Goal: Transaction & Acquisition: Purchase product/service

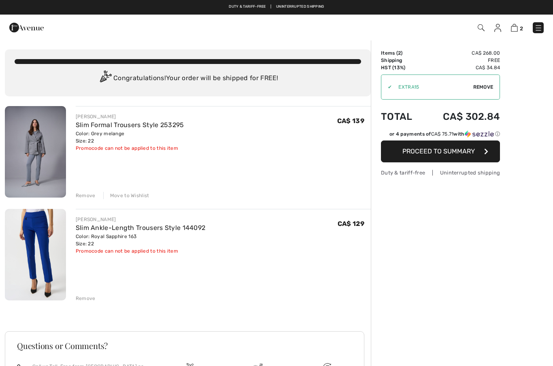
click at [482, 90] on span "Remove" at bounding box center [484, 86] width 20 height 7
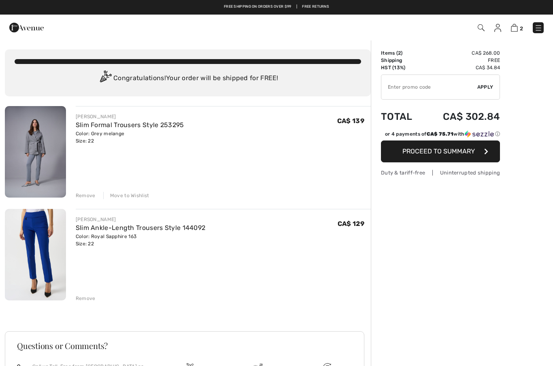
click at [51, 169] on img at bounding box center [35, 152] width 61 height 92
click at [124, 127] on link "Slim Formal Trousers Style 253295" at bounding box center [130, 125] width 109 height 8
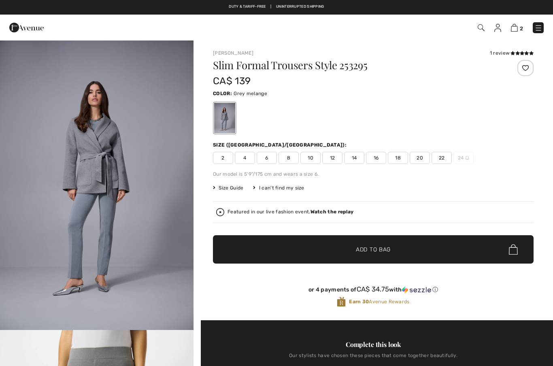
checkbox input "true"
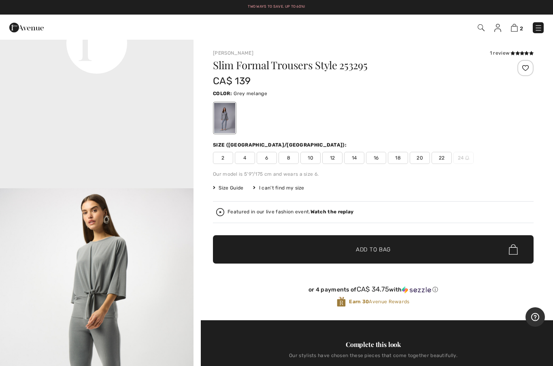
scroll to position [724, 0]
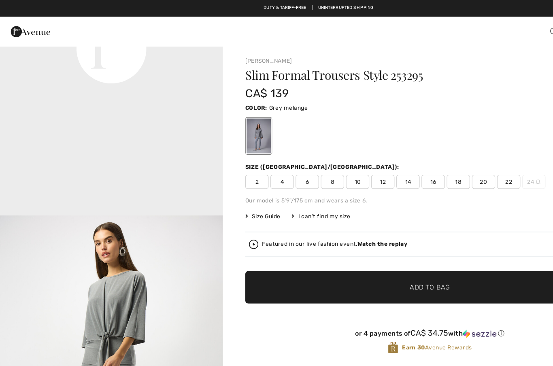
click at [377, 252] on span "Add to Bag" at bounding box center [373, 250] width 35 height 9
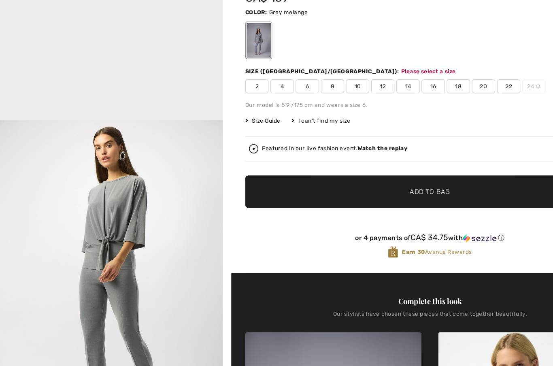
scroll to position [35, 0]
click at [440, 117] on span "22" at bounding box center [442, 123] width 20 height 12
click at [375, 201] on span "✔ Added to Bag Add to Bag" at bounding box center [373, 215] width 321 height 28
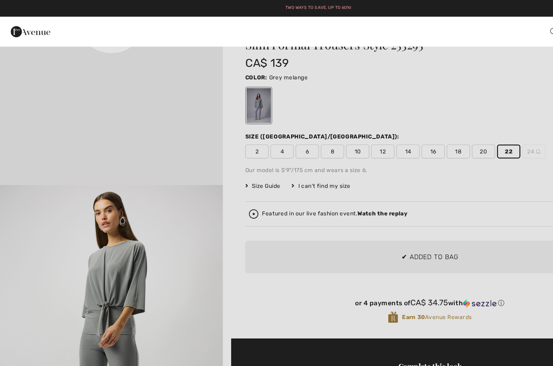
scroll to position [0, 0]
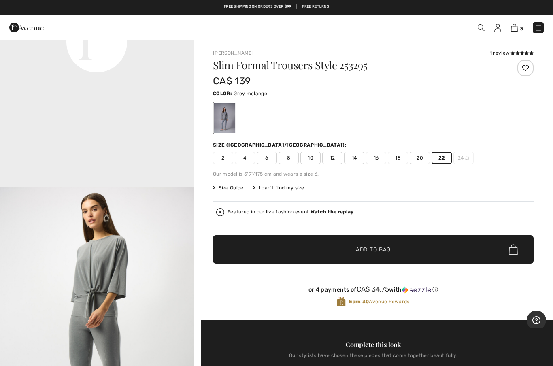
click at [513, 28] on img at bounding box center [514, 28] width 7 height 8
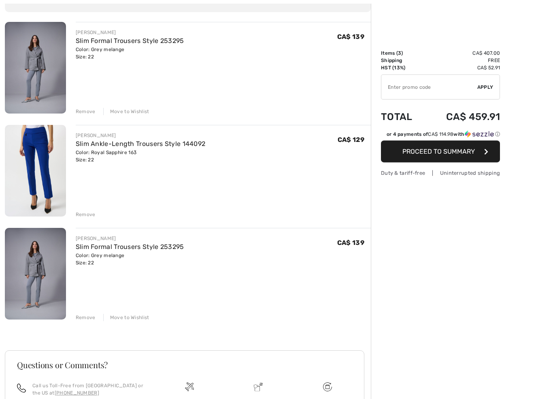
scroll to position [84, 0]
click at [85, 312] on div "Remove Move to Wishlist" at bounding box center [223, 316] width 295 height 9
click at [87, 319] on div "Remove" at bounding box center [86, 317] width 20 height 7
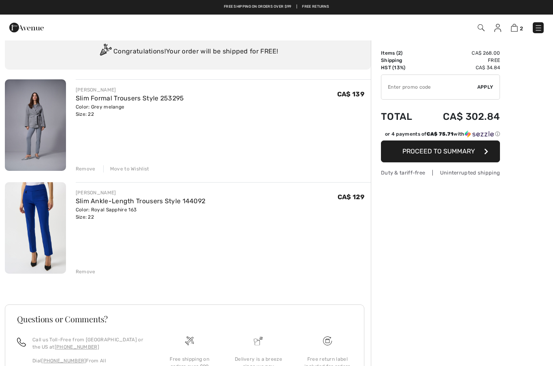
scroll to position [0, 0]
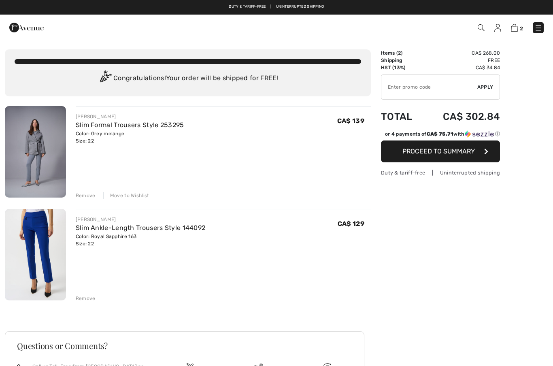
click at [475, 31] on span "2" at bounding box center [390, 27] width 307 height 11
click at [479, 22] on span "2" at bounding box center [390, 27] width 307 height 11
click at [484, 29] on img at bounding box center [481, 27] width 7 height 7
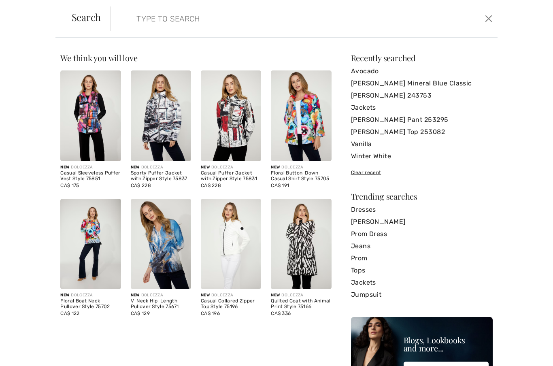
click at [143, 21] on input "search" at bounding box center [262, 18] width 264 height 24
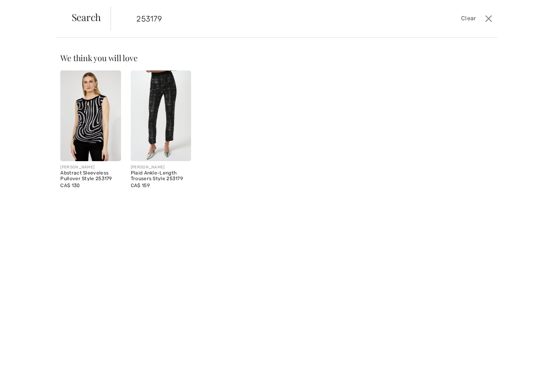
type input "253179"
click at [160, 110] on img at bounding box center [161, 116] width 60 height 91
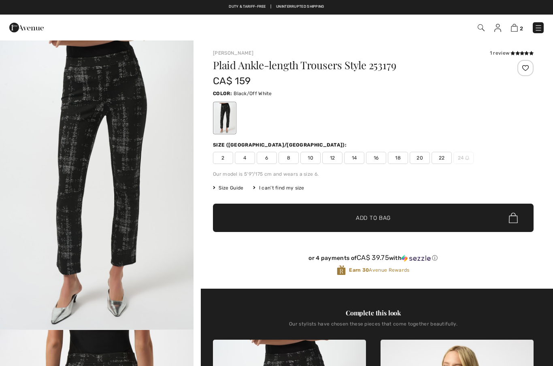
checkbox input "true"
click at [440, 160] on span "22" at bounding box center [442, 158] width 20 height 12
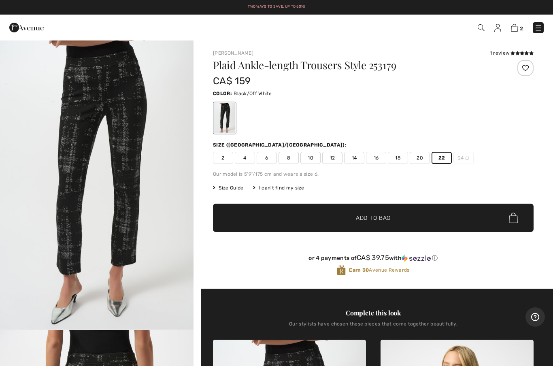
click at [276, 217] on span "✔ Added to Bag Add to Bag" at bounding box center [373, 218] width 321 height 28
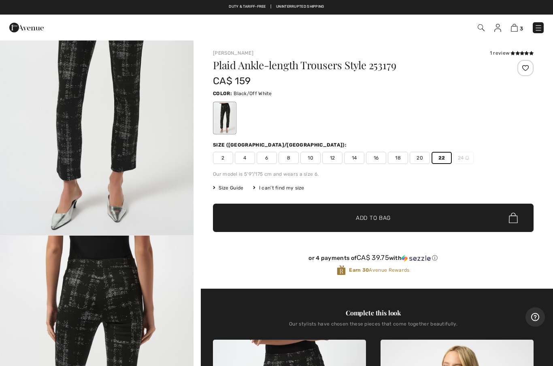
scroll to position [94, 0]
click at [514, 31] on img at bounding box center [514, 28] width 7 height 8
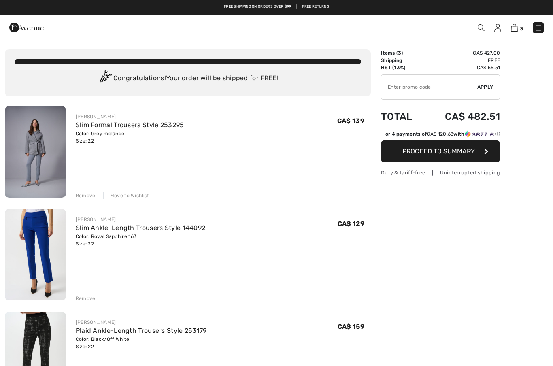
click at [110, 127] on link "Slim Formal Trousers Style 253295" at bounding box center [130, 125] width 109 height 8
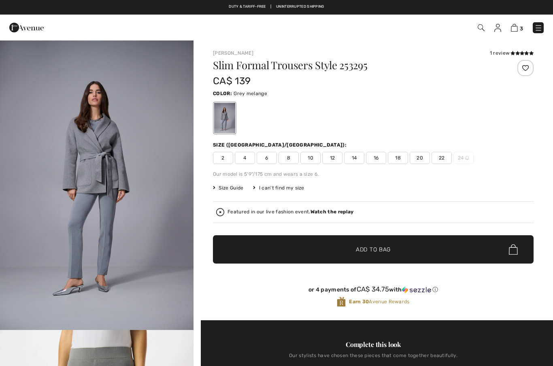
checkbox input "true"
click at [515, 31] on img at bounding box center [514, 28] width 7 height 8
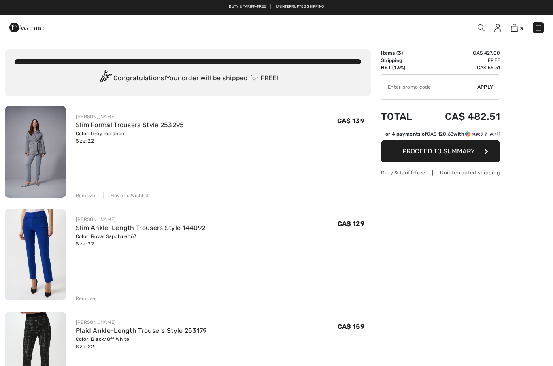
click at [109, 231] on link "Slim Ankle-Length Trousers Style 144092" at bounding box center [141, 228] width 130 height 8
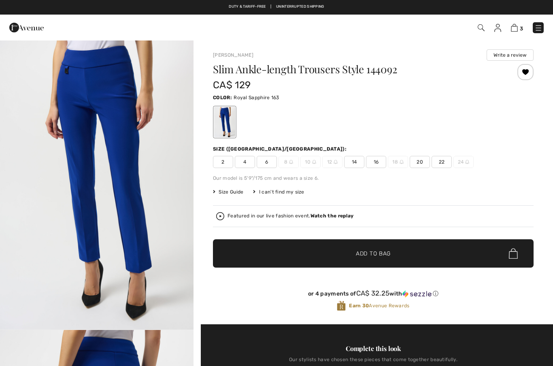
checkbox input "true"
click at [518, 28] on img at bounding box center [514, 28] width 7 height 8
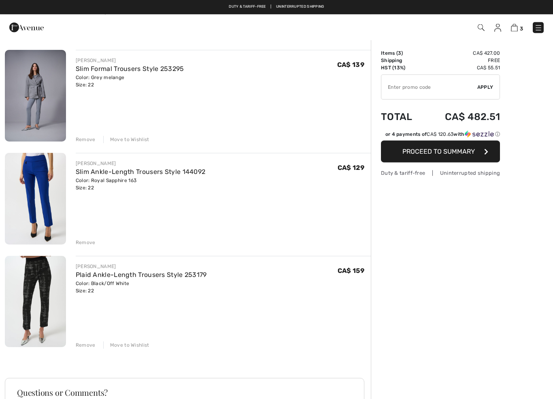
scroll to position [61, 0]
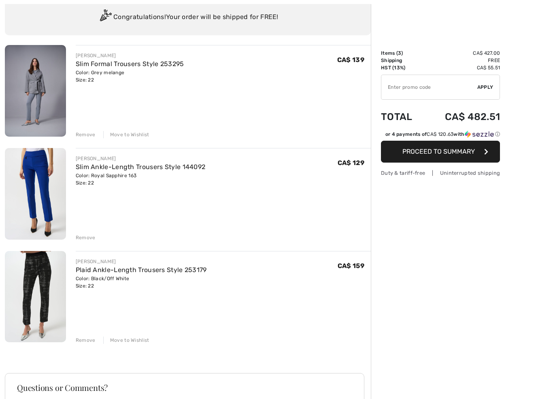
click at [52, 288] on img at bounding box center [35, 297] width 61 height 92
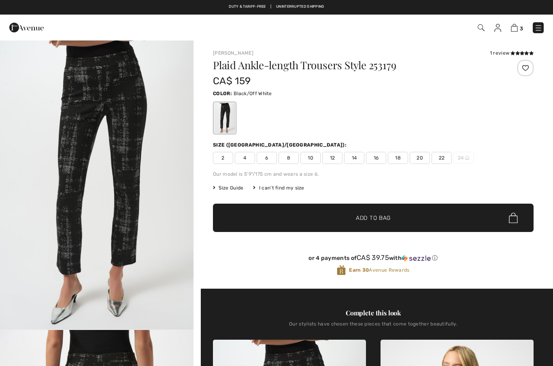
checkbox input "true"
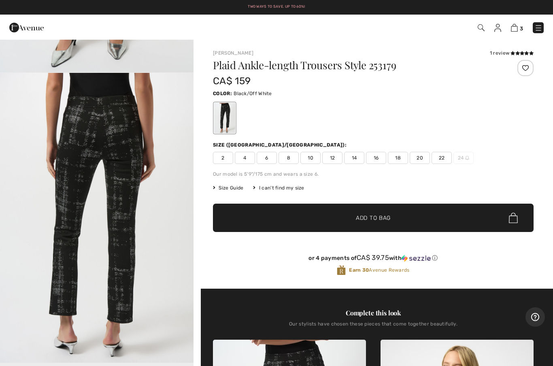
scroll to position [258, 0]
click at [515, 29] on img at bounding box center [514, 28] width 7 height 8
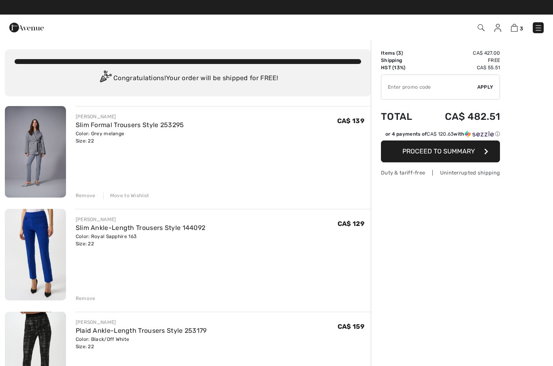
click at [403, 89] on input "TEXT" at bounding box center [430, 87] width 96 height 24
click at [485, 93] on div "✔ Apply Remove" at bounding box center [440, 87] width 119 height 25
click at [486, 89] on span "Apply" at bounding box center [486, 86] width 16 height 7
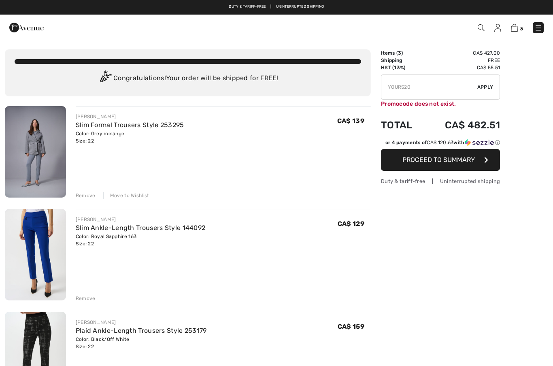
click at [411, 89] on input "TEXT" at bounding box center [430, 87] width 96 height 24
type input "Y"
click at [405, 91] on input "TEXT" at bounding box center [430, 87] width 96 height 24
type input "EXTRA15"
click at [487, 88] on span "Apply" at bounding box center [486, 86] width 16 height 7
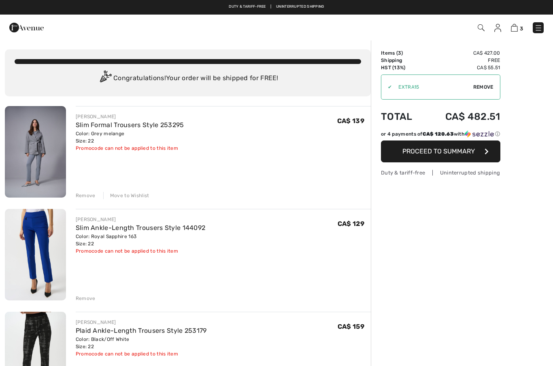
click at [488, 89] on span "Remove" at bounding box center [484, 86] width 20 height 7
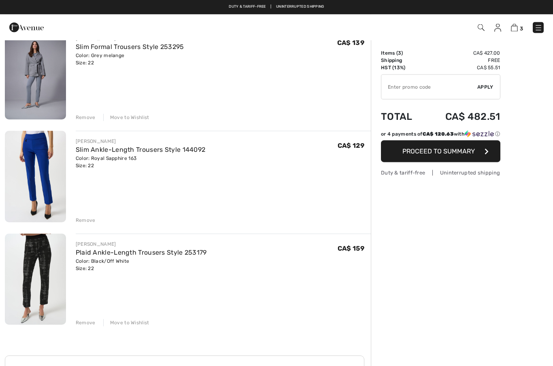
scroll to position [72, 0]
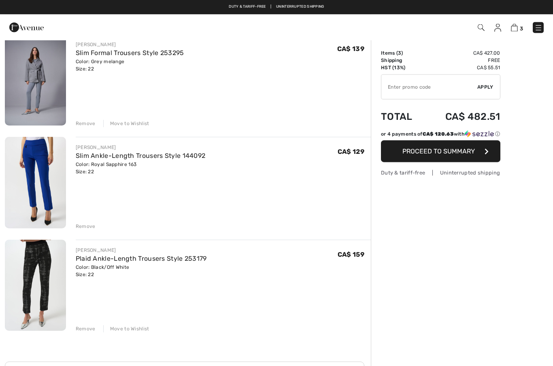
click at [462, 155] on span "Proceed to Summary" at bounding box center [439, 151] width 73 height 8
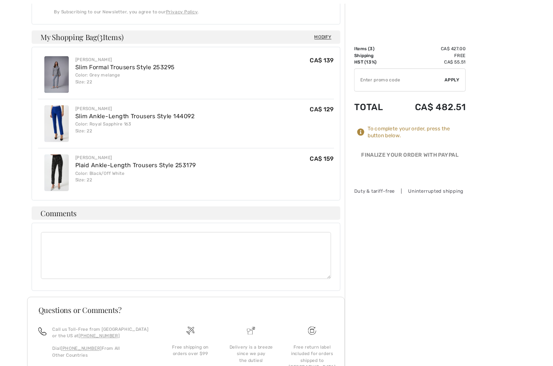
scroll to position [357, 0]
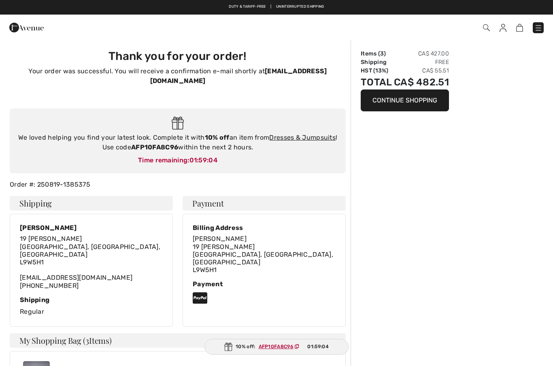
checkbox input "true"
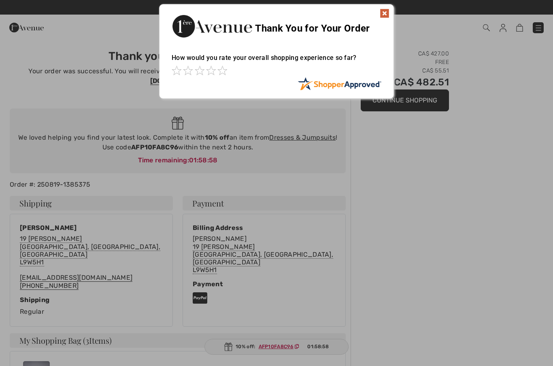
click at [384, 15] on img at bounding box center [385, 14] width 10 height 10
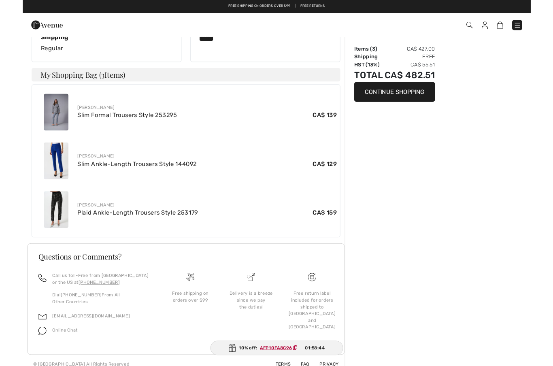
scroll to position [291, 0]
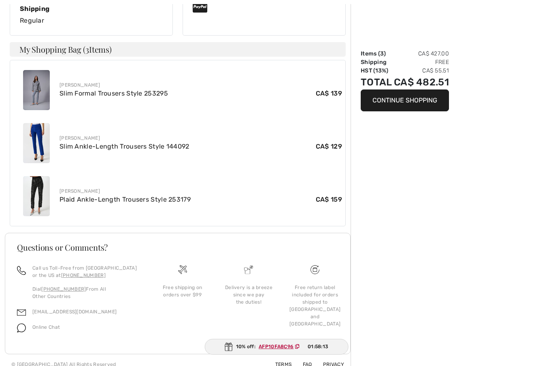
click at [553, 362] on div "Order Summary Items ( 3 ) CA$ 427.00 Shipping Free HST (13%) CA$ 55.51 Total CA…" at bounding box center [452, 61] width 203 height 626
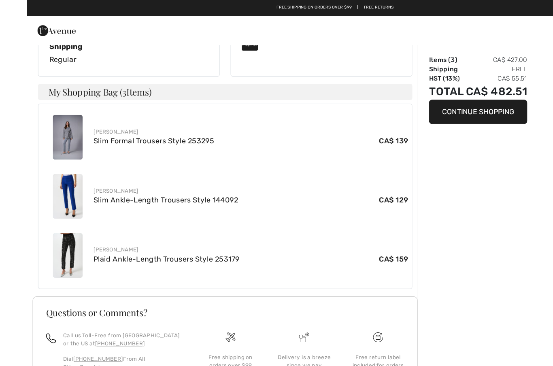
scroll to position [256, 0]
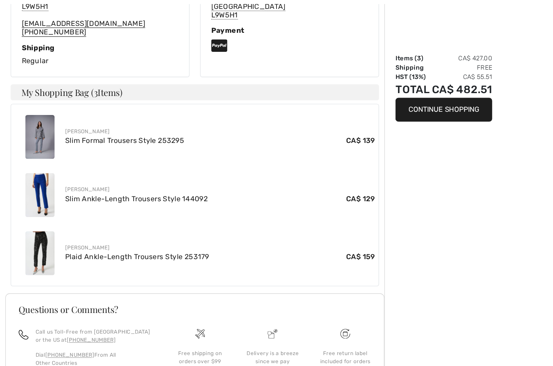
click at [147, 231] on link "Plaid Ankle-Length Trousers Style 253179" at bounding box center [125, 235] width 131 height 8
